Goal: Transaction & Acquisition: Purchase product/service

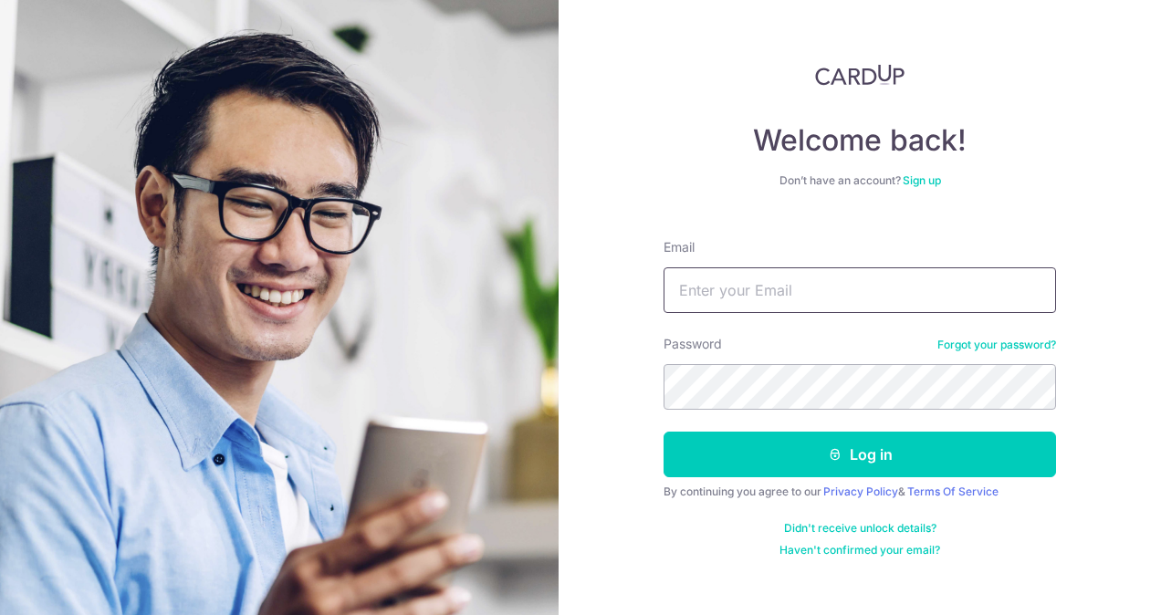
click at [712, 299] on input "Email" at bounding box center [860, 290] width 393 height 46
type input "mabel_876@hotmail.com"
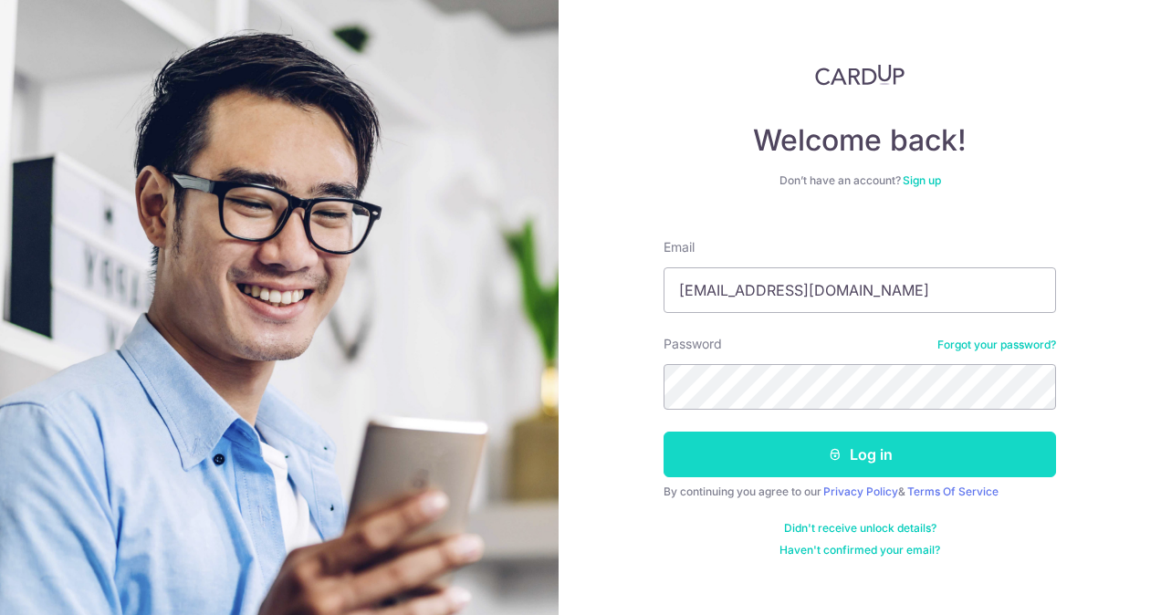
click at [907, 453] on button "Log in" at bounding box center [860, 455] width 393 height 46
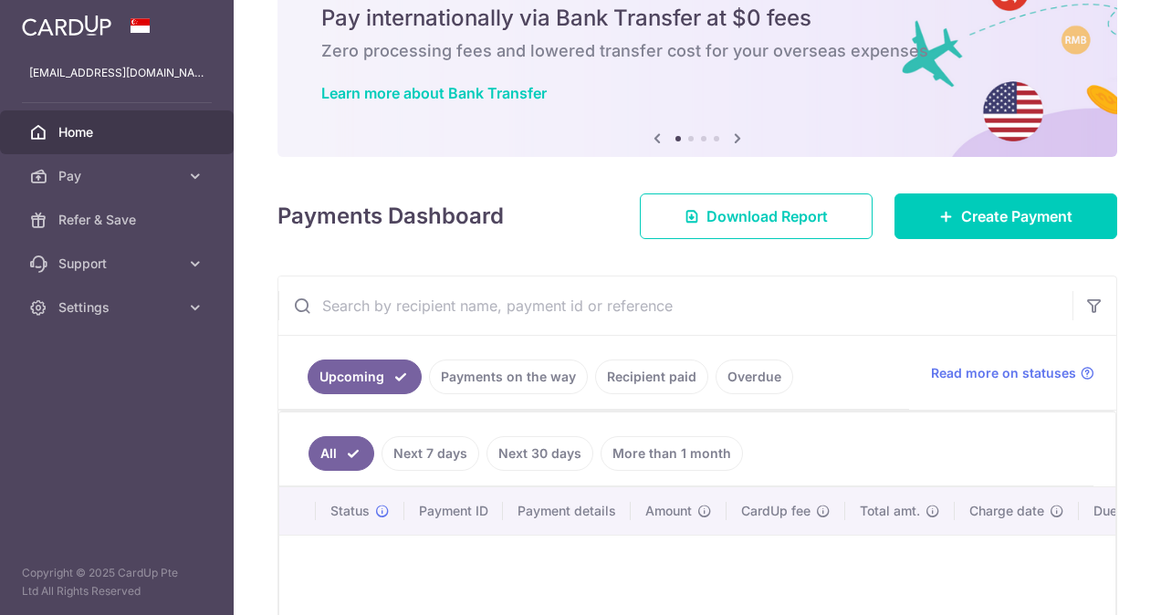
scroll to position [183, 0]
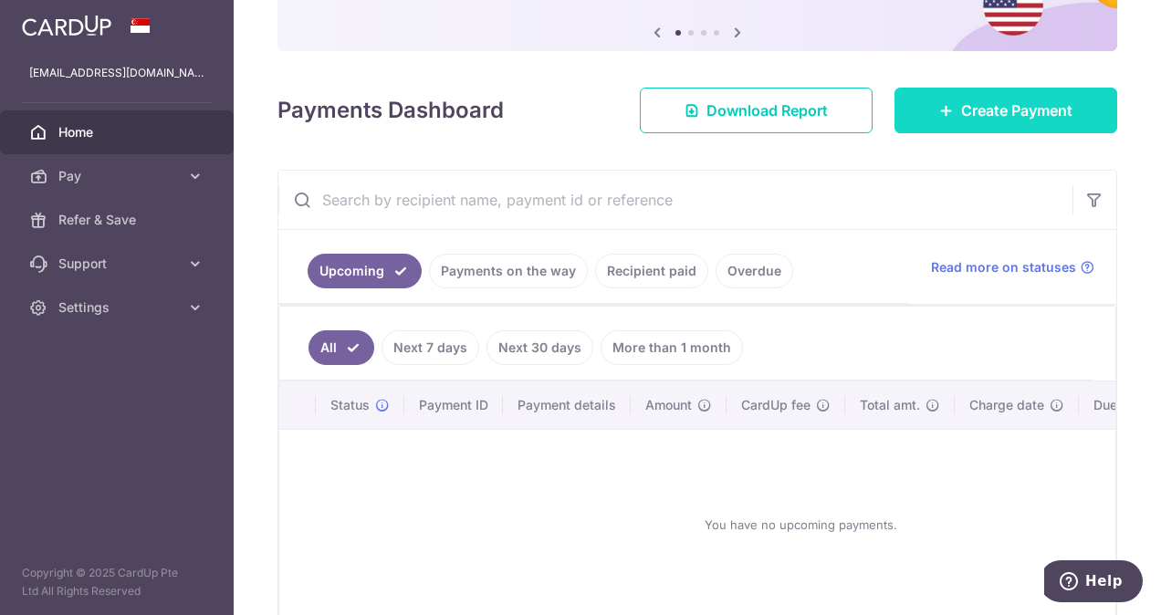
click at [1011, 121] on span "Create Payment" at bounding box center [1016, 111] width 111 height 22
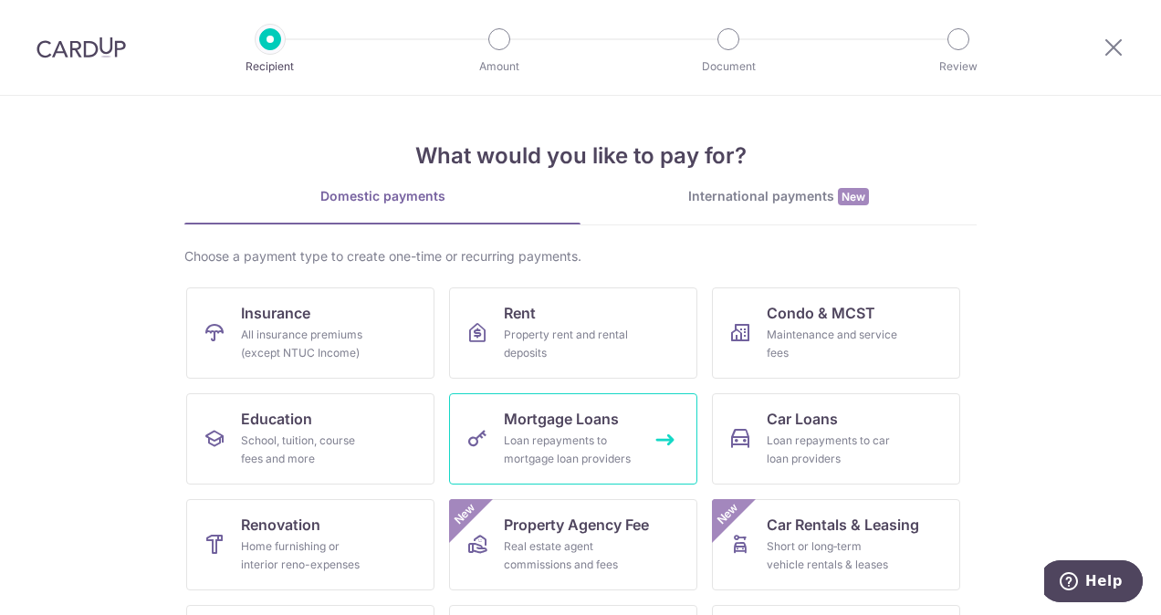
click at [588, 423] on span "Mortgage Loans" at bounding box center [561, 419] width 115 height 22
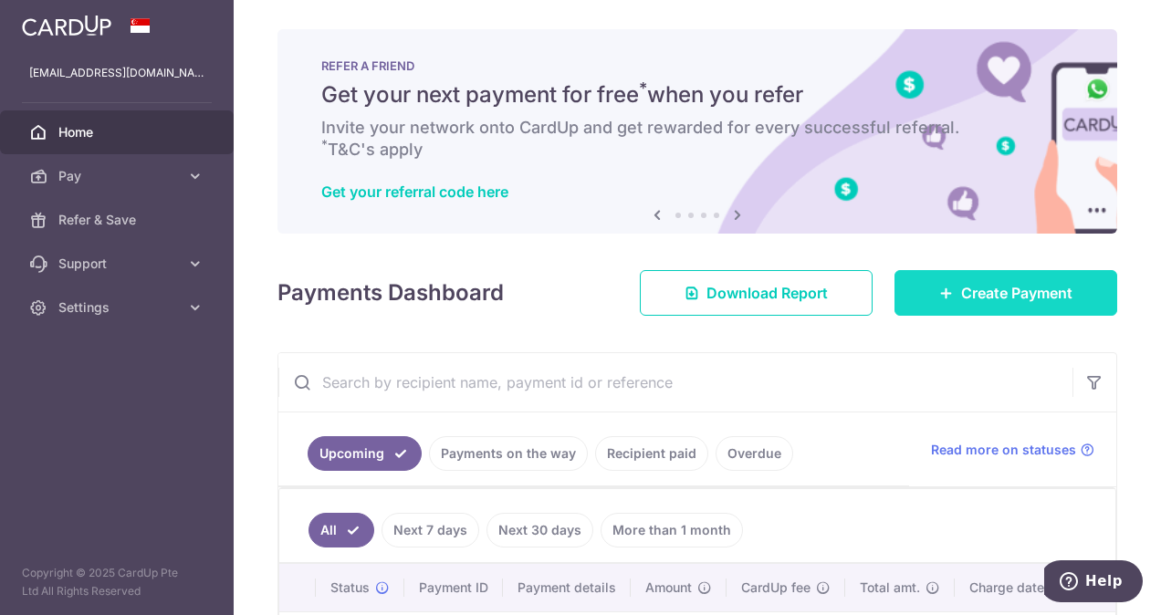
click at [1031, 288] on span "Create Payment" at bounding box center [1016, 293] width 111 height 22
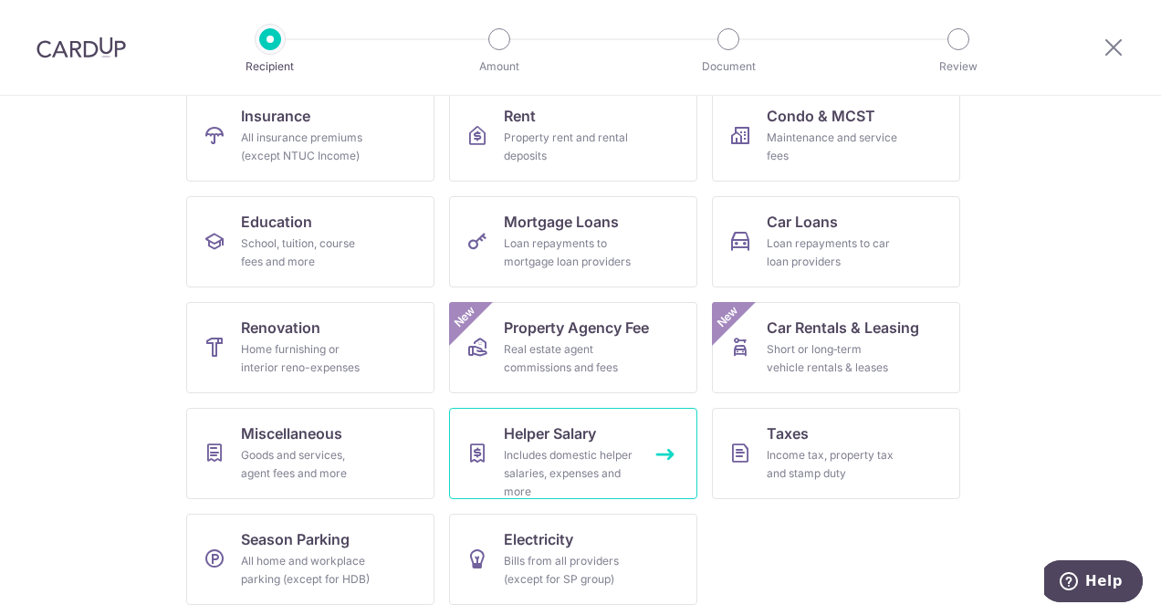
scroll to position [201, 0]
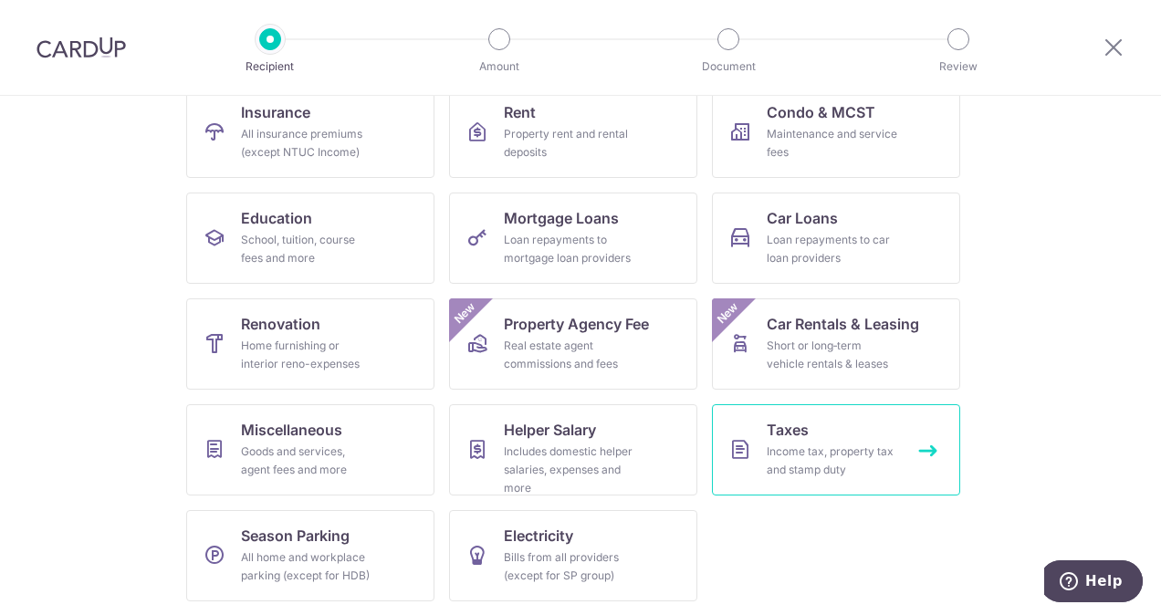
click at [858, 447] on div "Income tax, property tax and stamp duty" at bounding box center [832, 461] width 131 height 37
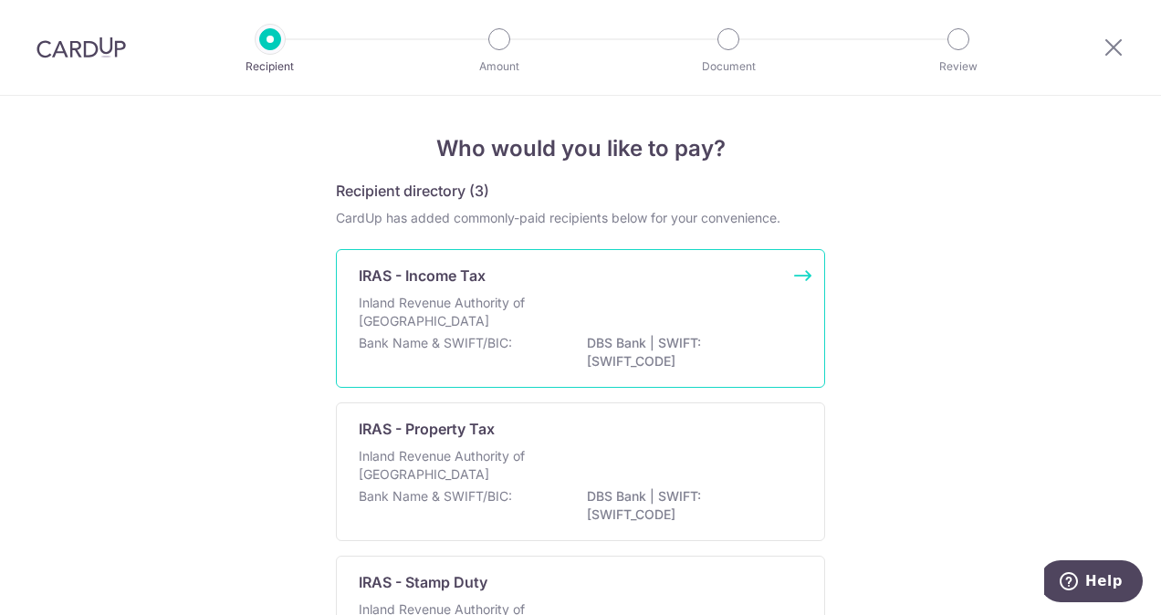
click at [455, 314] on p "Inland Revenue Authority of [GEOGRAPHIC_DATA]" at bounding box center [456, 312] width 194 height 37
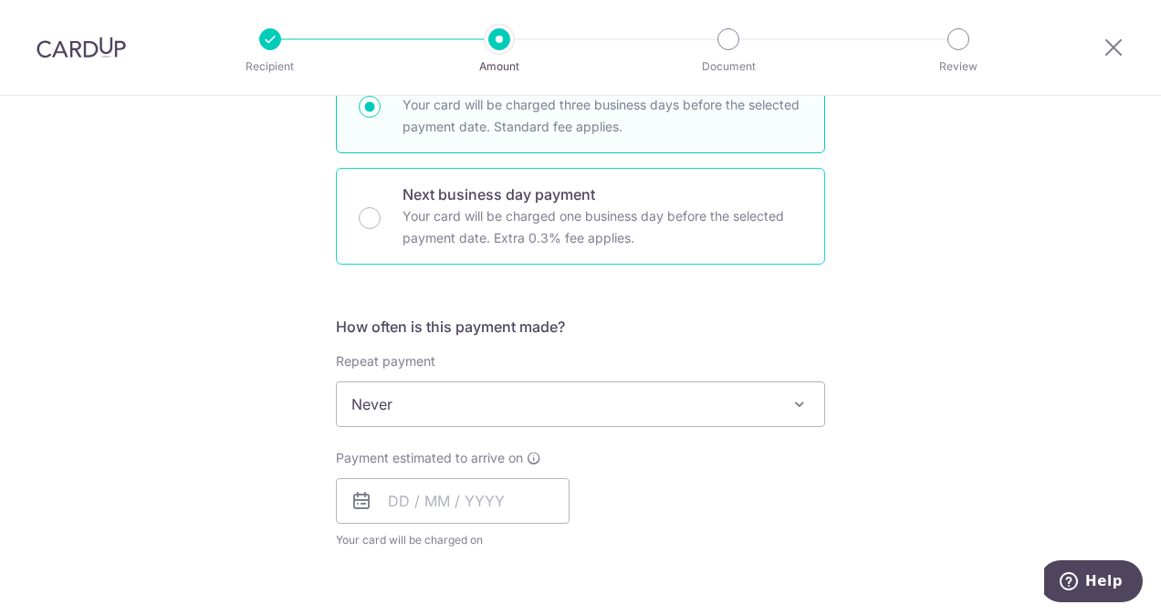
scroll to position [548, 0]
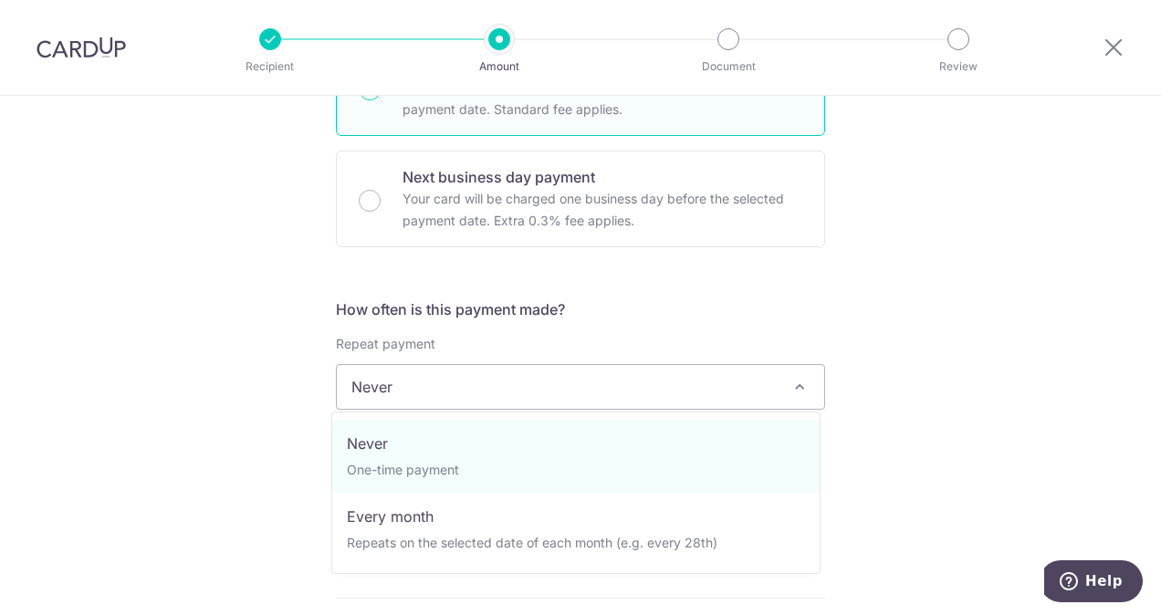
click at [436, 402] on span "Never" at bounding box center [580, 387] width 487 height 44
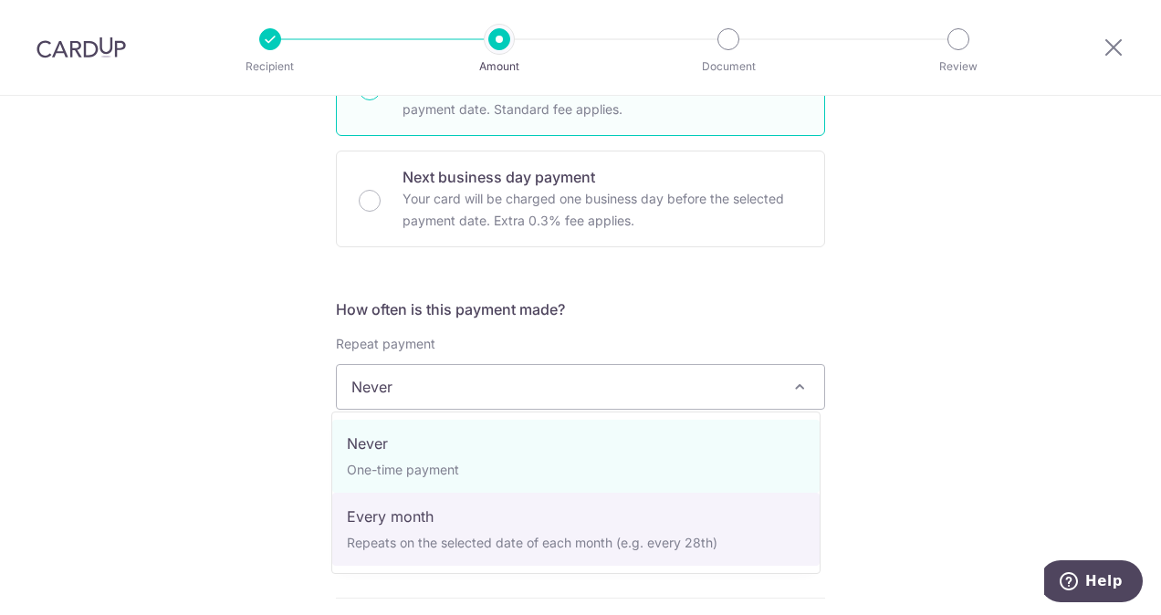
select select "3"
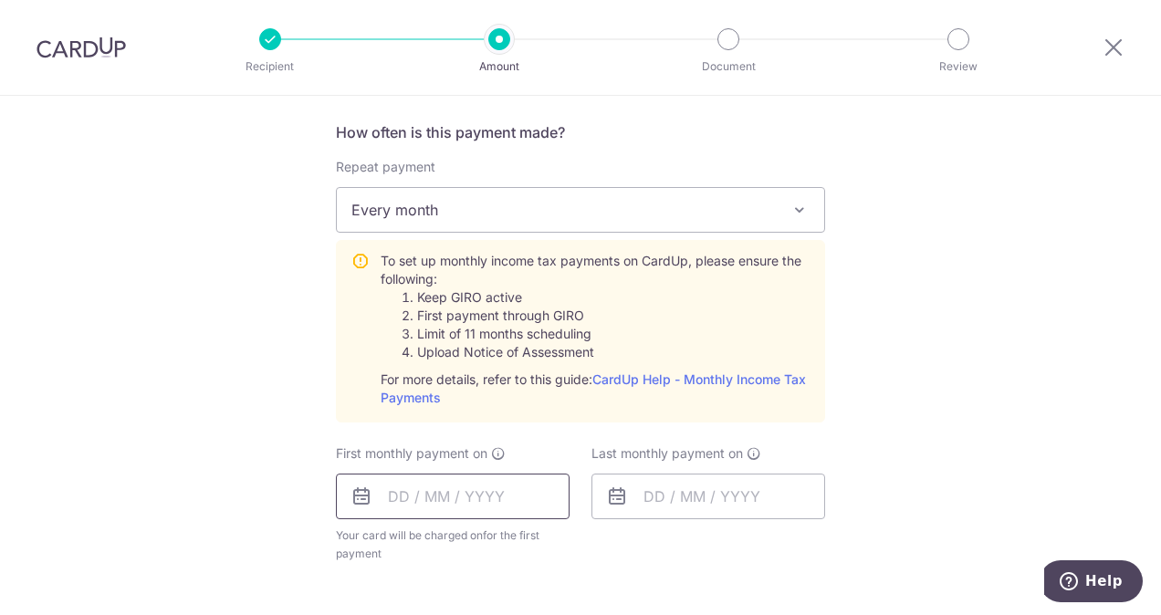
scroll to position [730, 0]
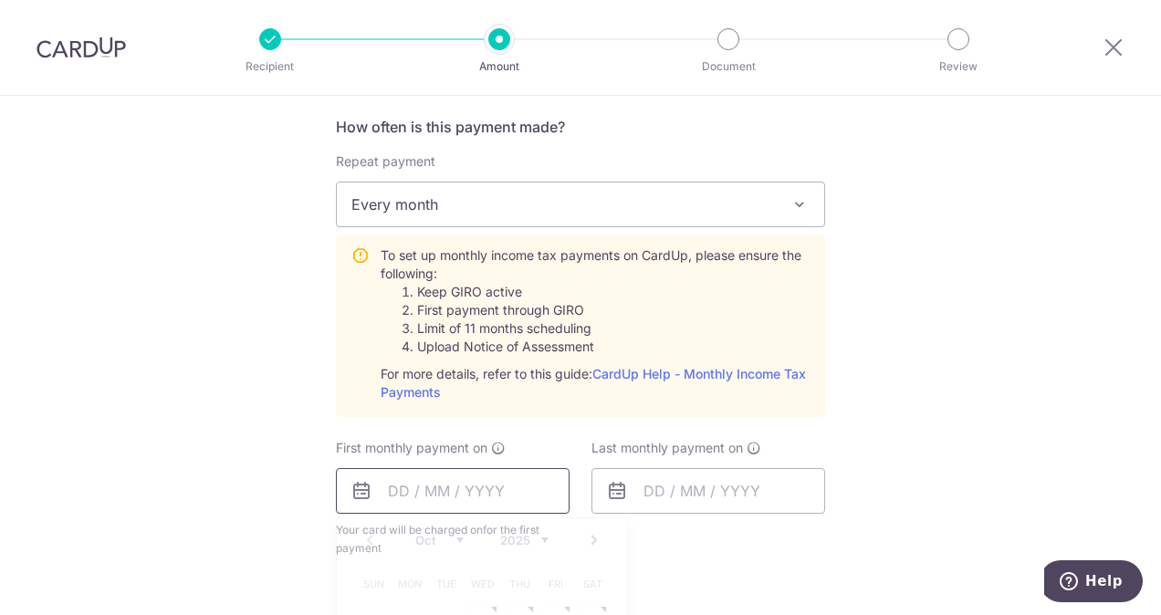
click at [396, 489] on input "text" at bounding box center [453, 491] width 234 height 46
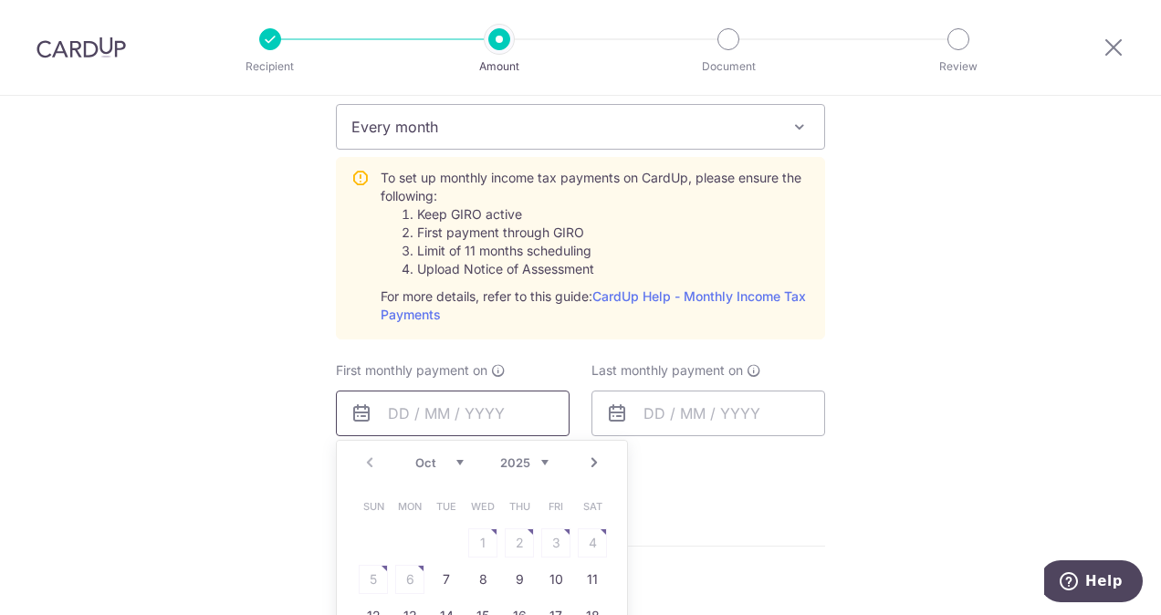
scroll to position [913, 0]
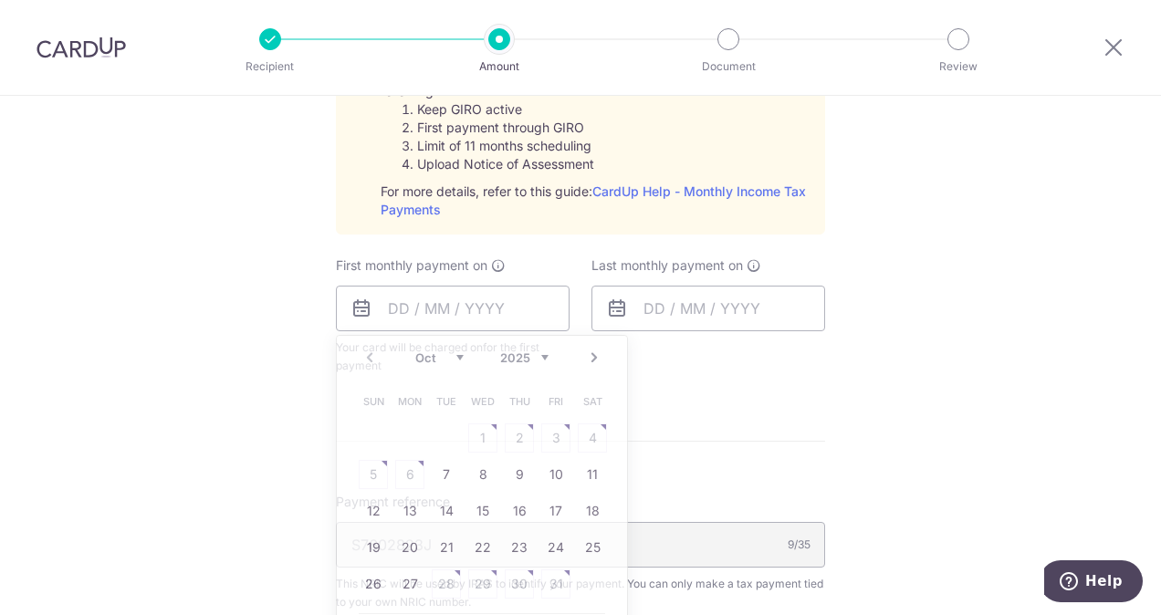
click at [723, 389] on form "Enter one-time or monthly payment amount SGD The total tax payment amounts sche…" at bounding box center [580, 151] width 489 height 1697
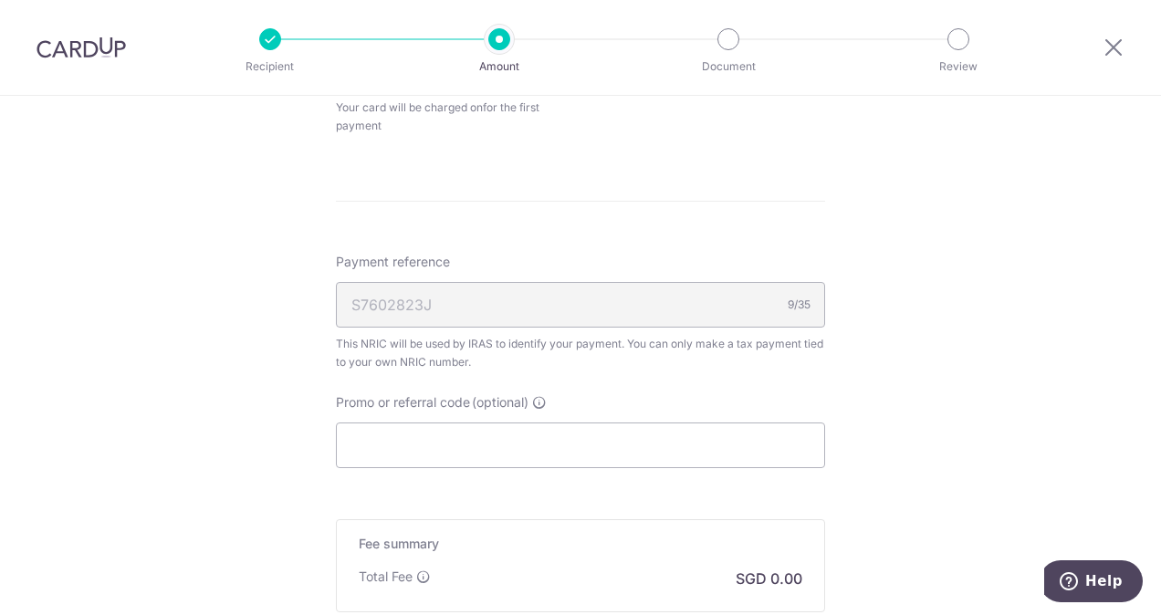
scroll to position [1369, 0]
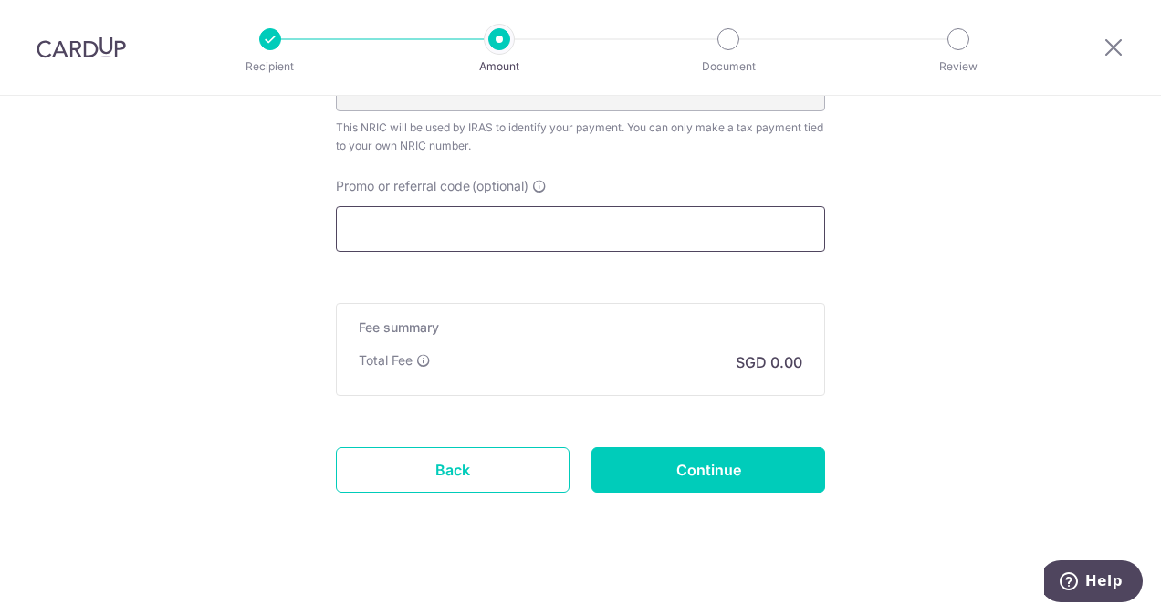
click at [396, 215] on input "Promo or referral code (optional)" at bounding box center [580, 229] width 489 height 46
paste input "VTAX25R"
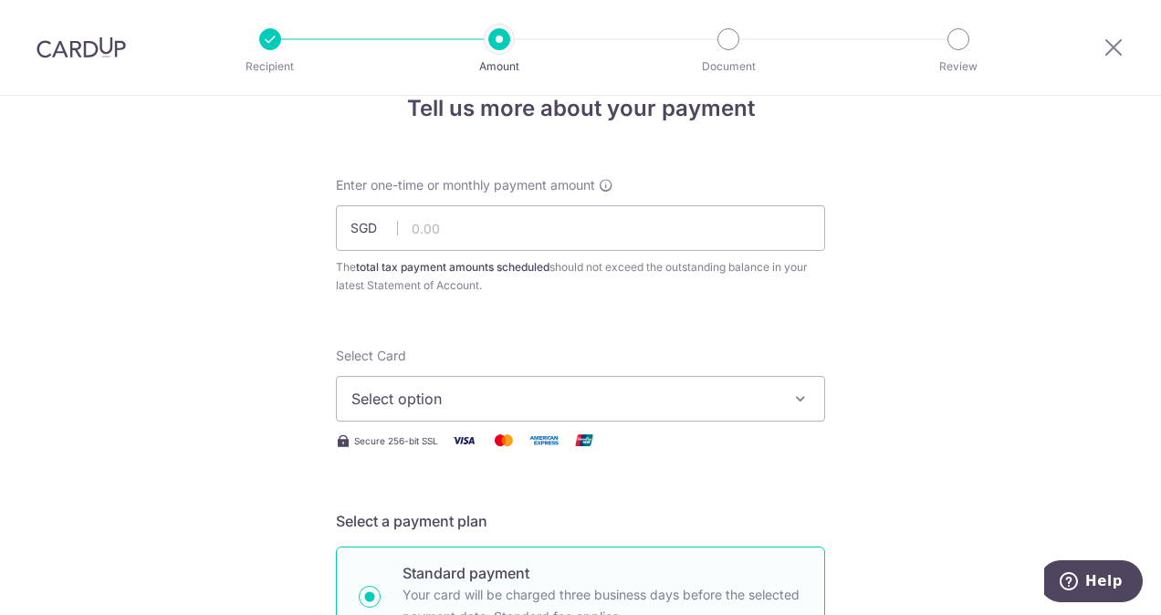
scroll to position [0, 0]
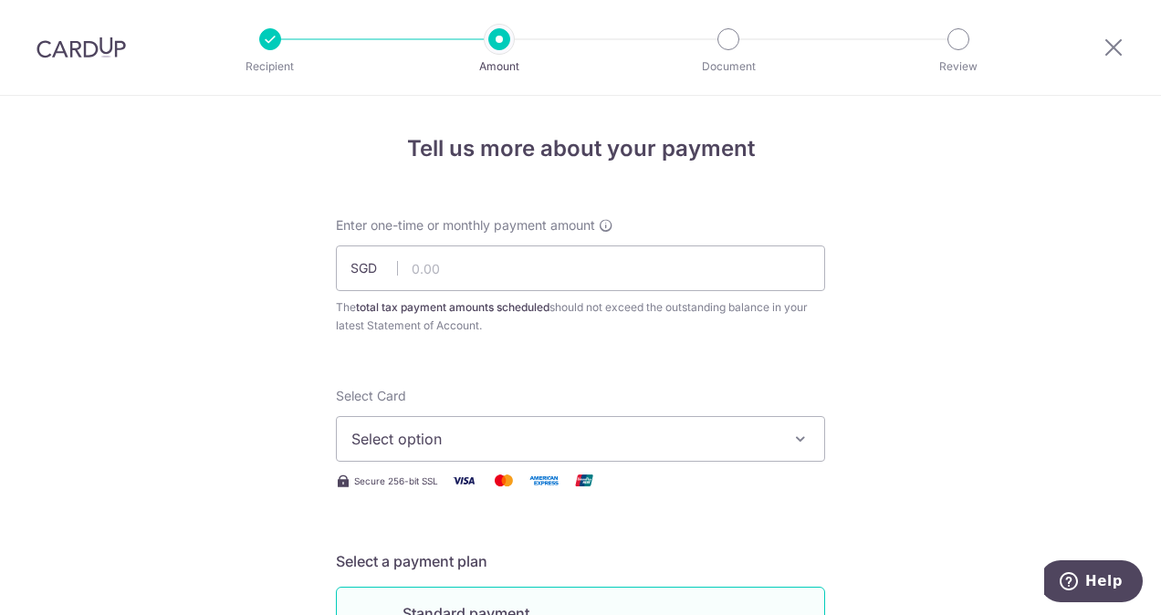
type input "VTAX25R"
click at [425, 431] on span "Select option" at bounding box center [563, 439] width 425 height 22
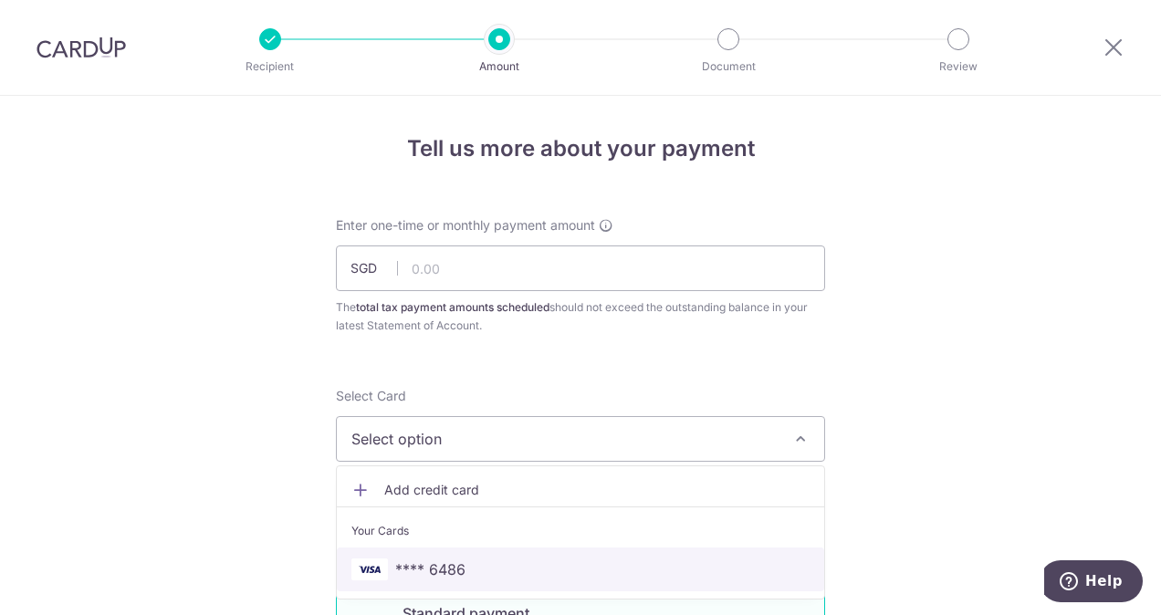
click at [427, 559] on span "**** 6486" at bounding box center [430, 570] width 70 height 22
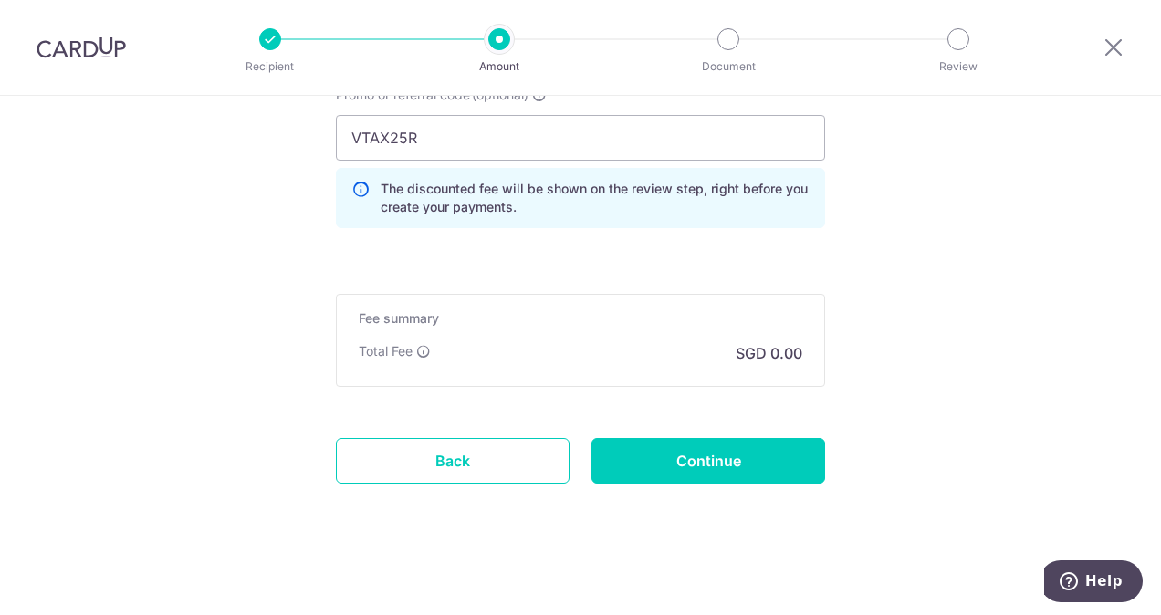
scroll to position [1187, 0]
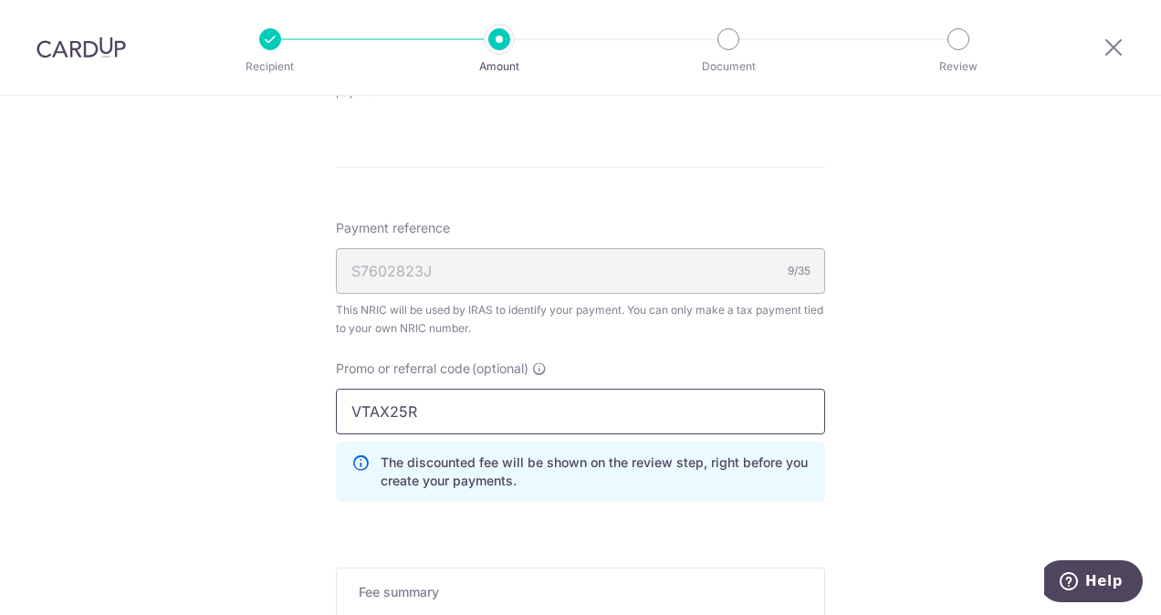
drag, startPoint x: 456, startPoint y: 406, endPoint x: 148, endPoint y: 414, distance: 308.7
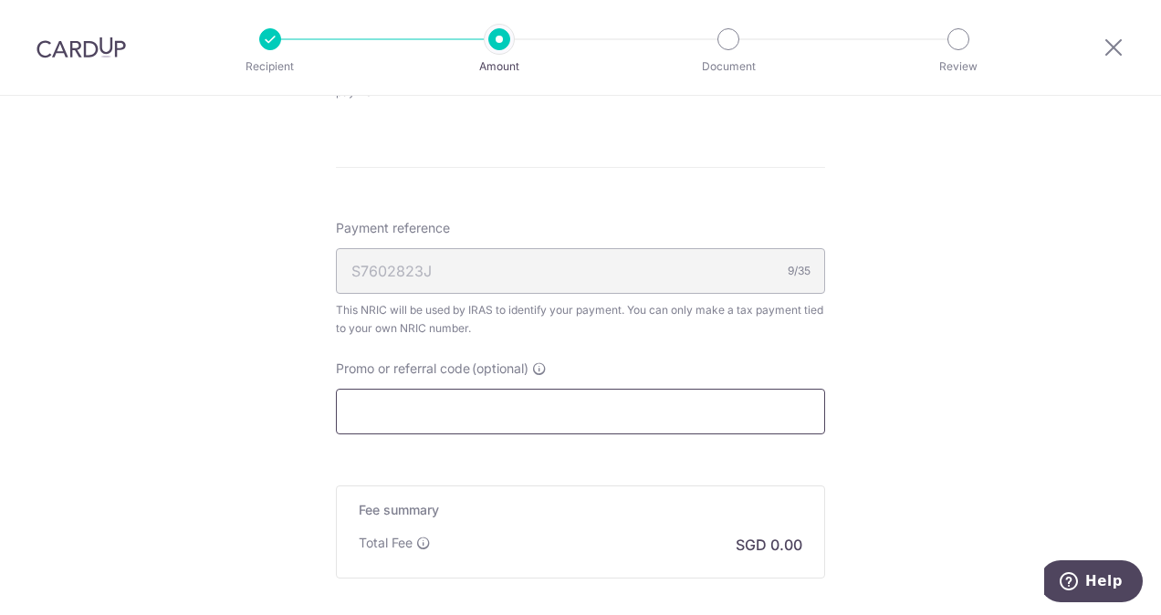
paste input "OFF225"
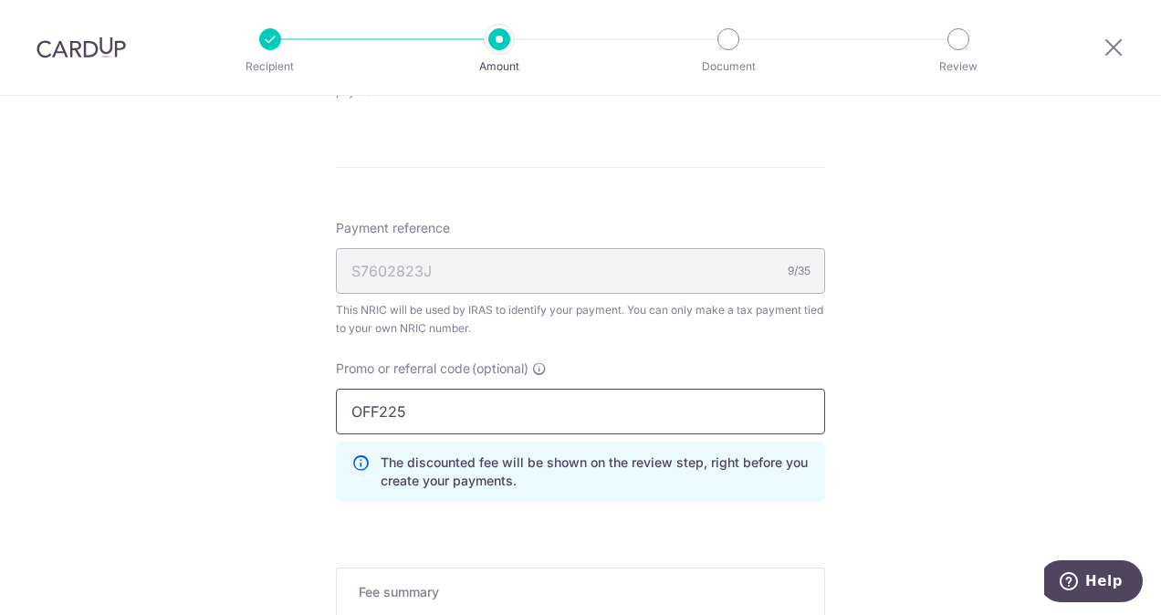
type input "OFF225"
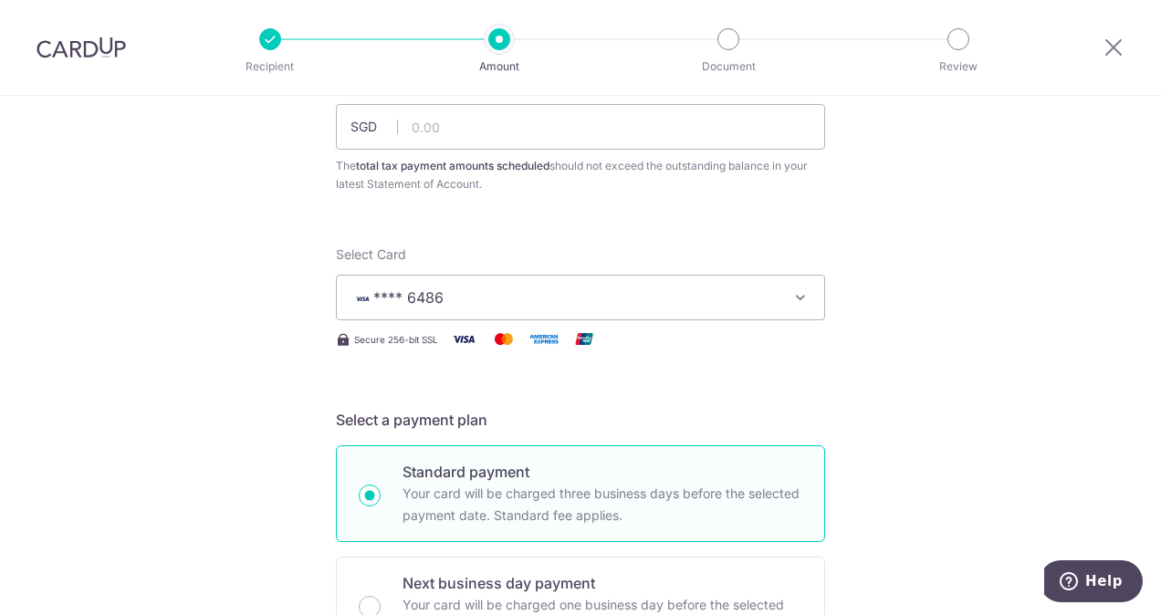
scroll to position [91, 0]
